Goal: Information Seeking & Learning: Learn about a topic

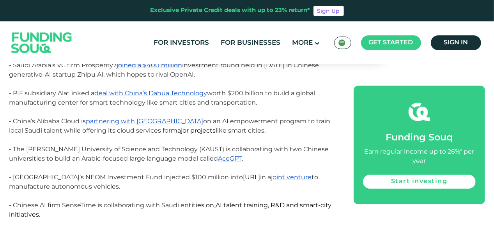
scroll to position [1091, 0]
click at [114, 173] on span "- Saudi Arabia’s NEOM Investment Fund injected $100 million into [URL] in a joi…" at bounding box center [163, 181] width 309 height 17
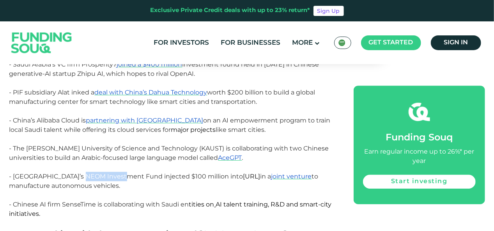
click at [114, 173] on span "- Saudi Arabia’s NEOM Investment Fund injected $100 million into [URL] in a joi…" at bounding box center [163, 181] width 309 height 17
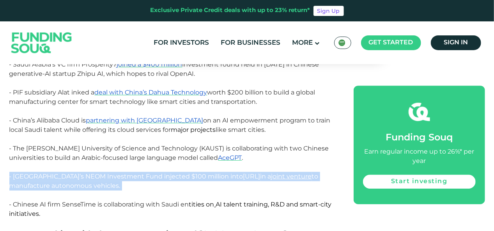
click at [114, 173] on span "- Saudi Arabia’s NEOM Investment Fund injected $100 million into [URL] in a joi…" at bounding box center [163, 181] width 309 height 17
copy span "- Saudi Arabia’s NEOM Investment Fund injected $100 million into [URL] in a joi…"
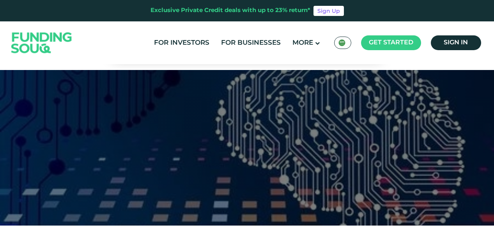
scroll to position [171, 0]
